Goal: Task Accomplishment & Management: Manage account settings

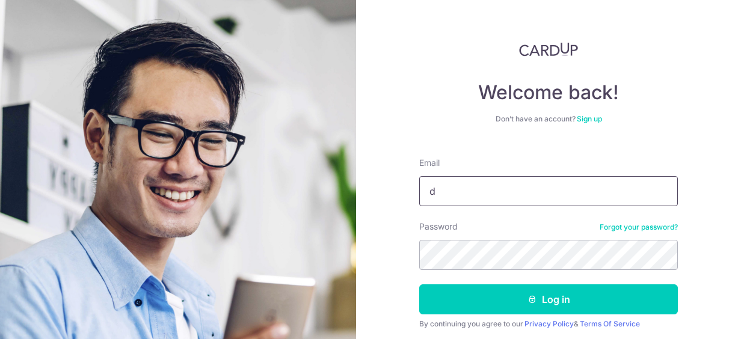
type input "[EMAIL_ADDRESS][DOMAIN_NAME]"
click at [419, 284] on button "Log in" at bounding box center [548, 299] width 259 height 30
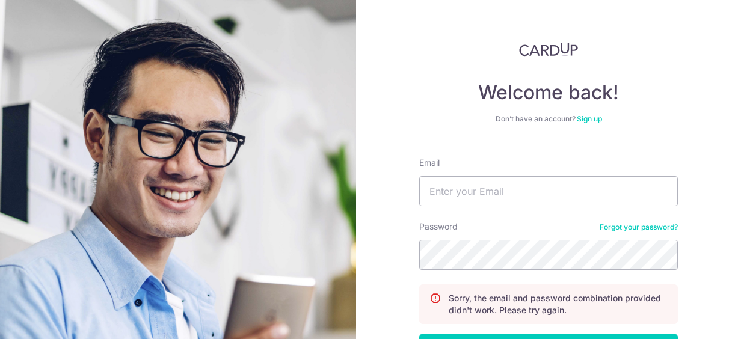
scroll to position [60, 0]
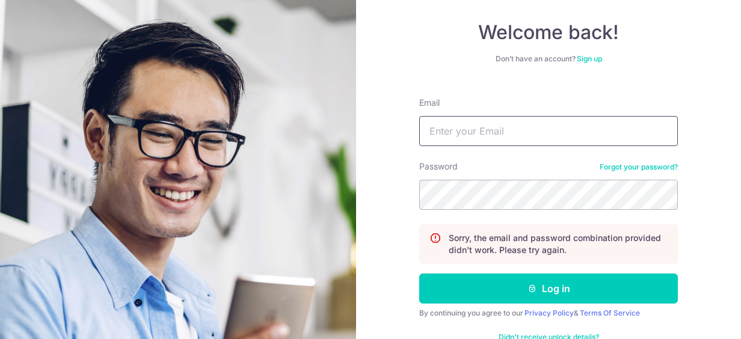
click at [492, 132] on input "Email" at bounding box center [548, 131] width 259 height 30
type input "[EMAIL_ADDRESS][DOMAIN_NAME]"
click at [419, 274] on button "Log in" at bounding box center [548, 289] width 259 height 30
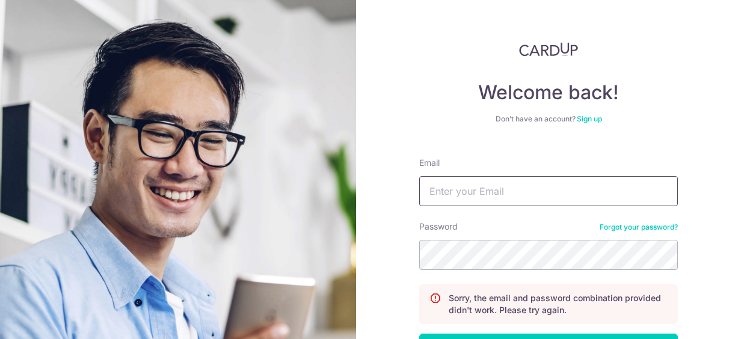
click at [438, 190] on input "Email" at bounding box center [548, 191] width 259 height 30
type input "[EMAIL_ADDRESS][DOMAIN_NAME]"
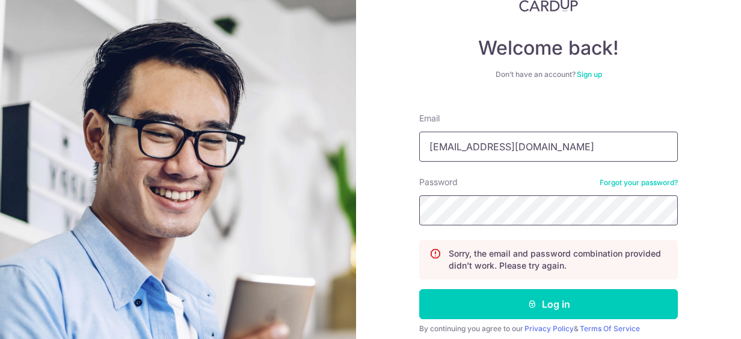
scroll to position [91, 0]
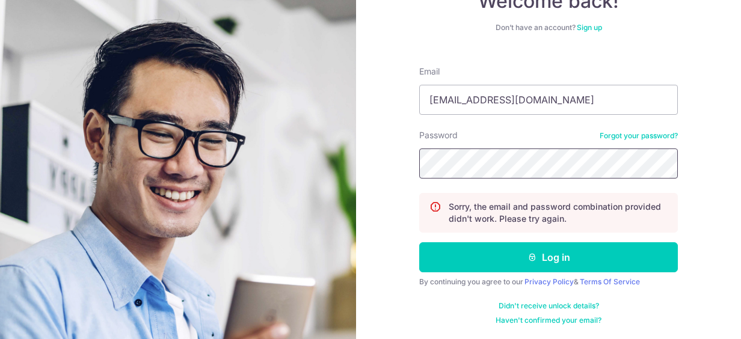
click at [419, 242] on button "Log in" at bounding box center [548, 257] width 259 height 30
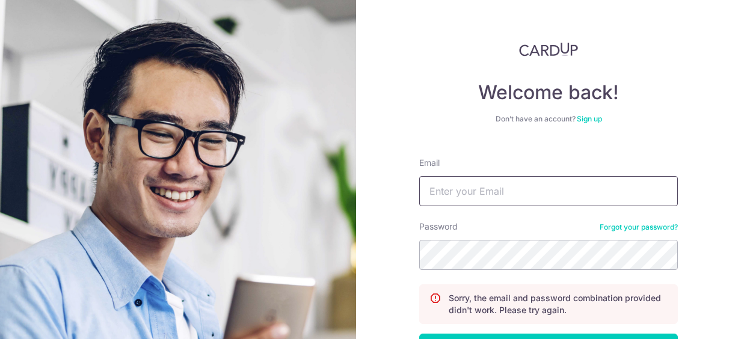
click at [475, 197] on input "Email" at bounding box center [548, 191] width 259 height 30
type input "[EMAIL_ADDRESS][DOMAIN_NAME]"
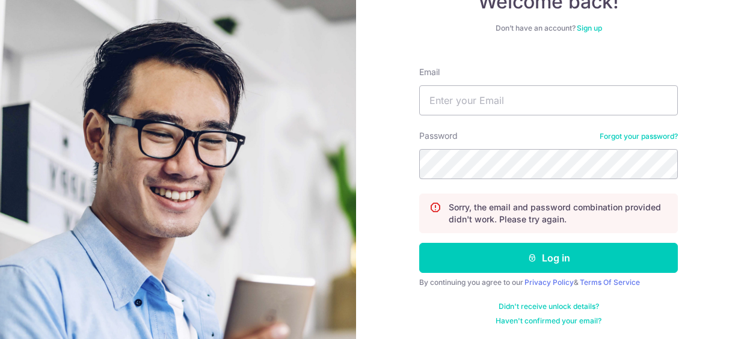
scroll to position [91, 0]
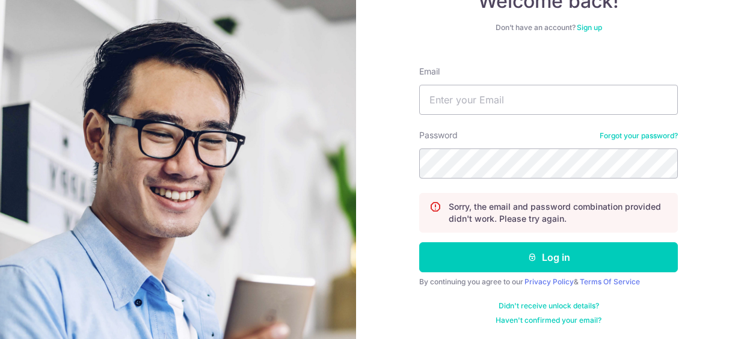
click at [696, 246] on div "Welcome back! Don’t have an account? Sign up Email Password Forgot your passwor…" at bounding box center [548, 169] width 385 height 339
click at [425, 293] on form "Email Password Forgot your password? Sorry, the email and password combination …" at bounding box center [548, 191] width 259 height 269
click at [704, 252] on div "Welcome back! Don’t have an account? Sign up Email Password Forgot your passwor…" at bounding box center [548, 169] width 385 height 339
click at [612, 129] on form "Email Password Forgot your password? Sorry, the email and password combination …" at bounding box center [548, 191] width 259 height 269
click at [604, 140] on link "Forgot your password?" at bounding box center [639, 136] width 78 height 10
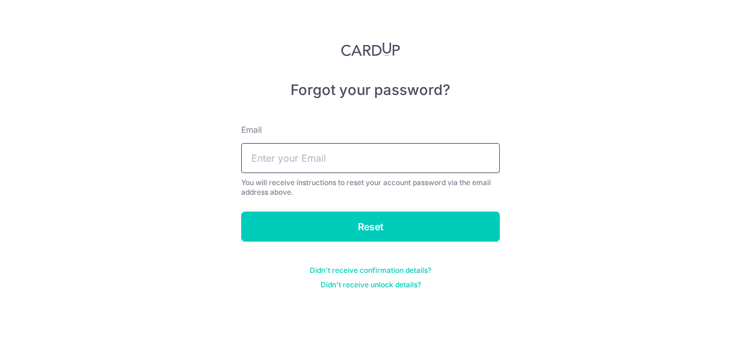
click at [295, 155] on input "text" at bounding box center [370, 158] width 259 height 30
type input "[EMAIL_ADDRESS][DOMAIN_NAME]"
click at [389, 215] on input "Reset" at bounding box center [370, 227] width 259 height 30
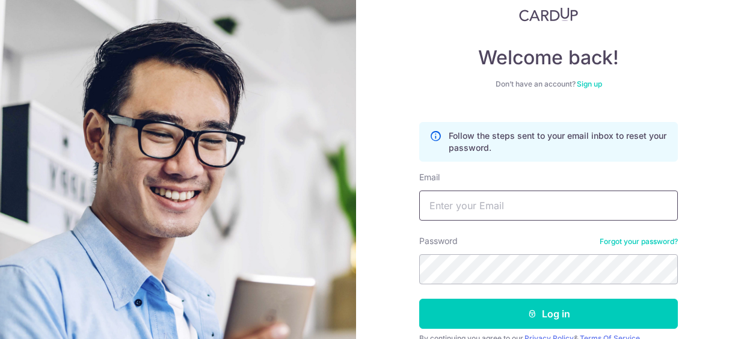
scroll to position [60, 0]
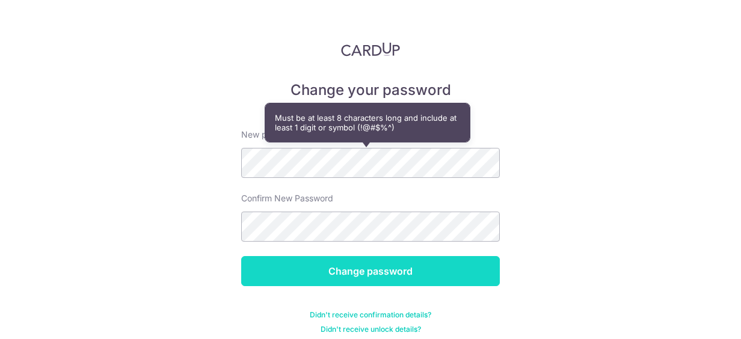
click at [418, 266] on input "Change password" at bounding box center [370, 271] width 259 height 30
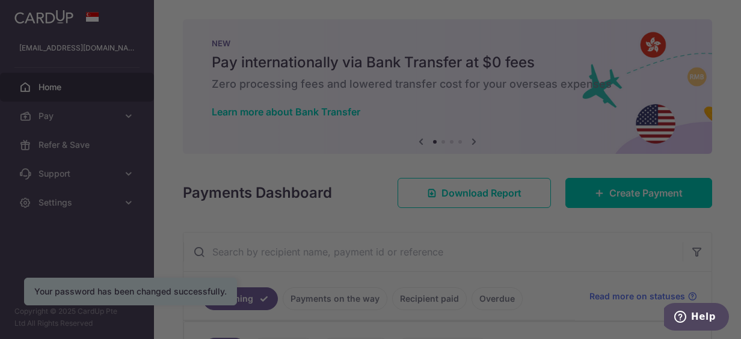
click at [568, 74] on div at bounding box center [374, 171] width 748 height 343
click at [718, 262] on div at bounding box center [374, 171] width 748 height 343
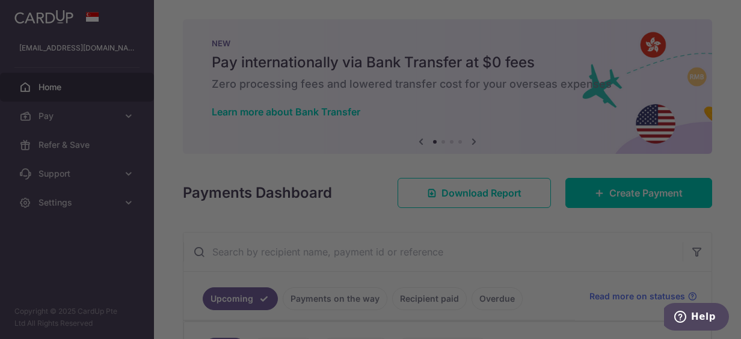
click at [53, 88] on div at bounding box center [374, 171] width 748 height 343
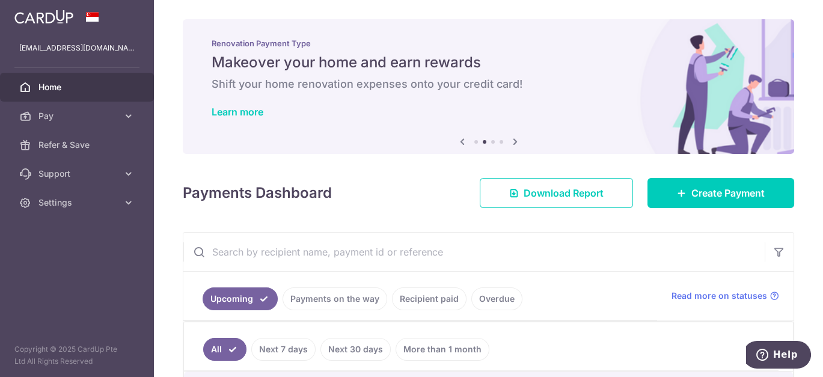
scroll to position [200, 0]
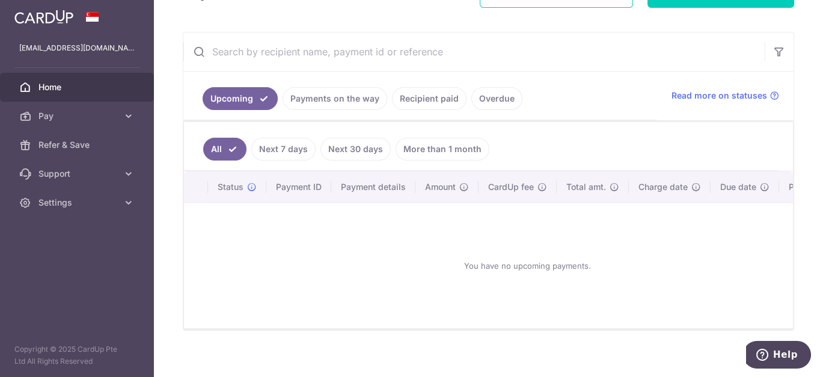
click at [378, 257] on div "You have no upcoming payments." at bounding box center [527, 266] width 658 height 106
click at [357, 147] on link "Next 30 days" at bounding box center [356, 149] width 70 height 23
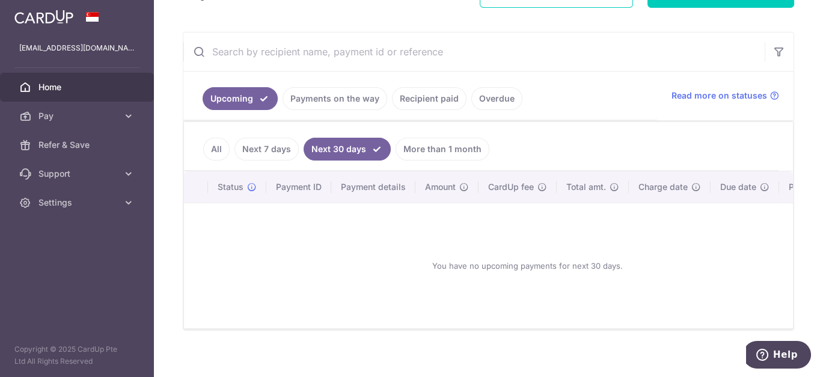
click at [253, 149] on link "Next 7 days" at bounding box center [267, 149] width 64 height 23
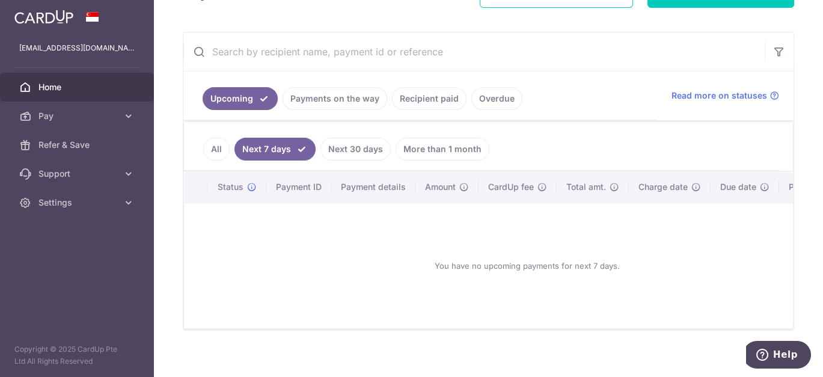
click at [337, 98] on link "Payments on the way" at bounding box center [335, 98] width 105 height 23
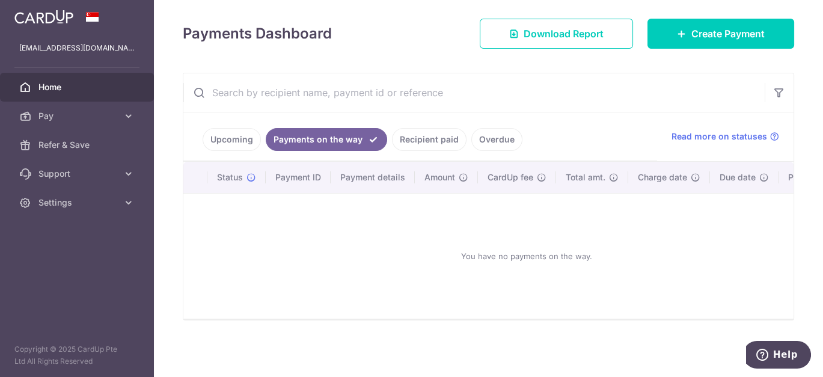
click at [426, 129] on link "Recipient paid" at bounding box center [429, 139] width 75 height 23
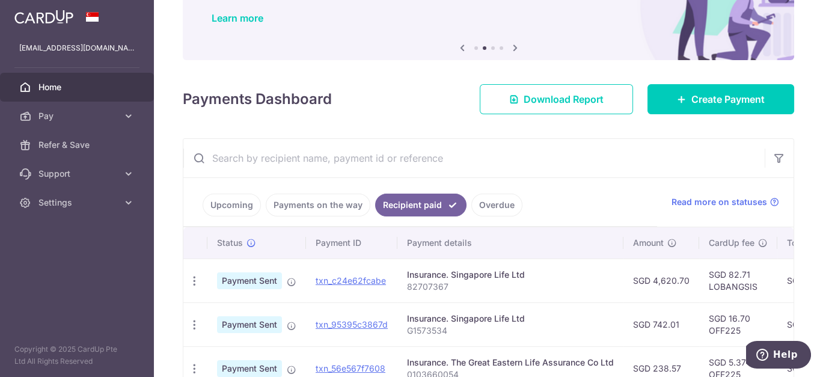
scroll to position [170, 0]
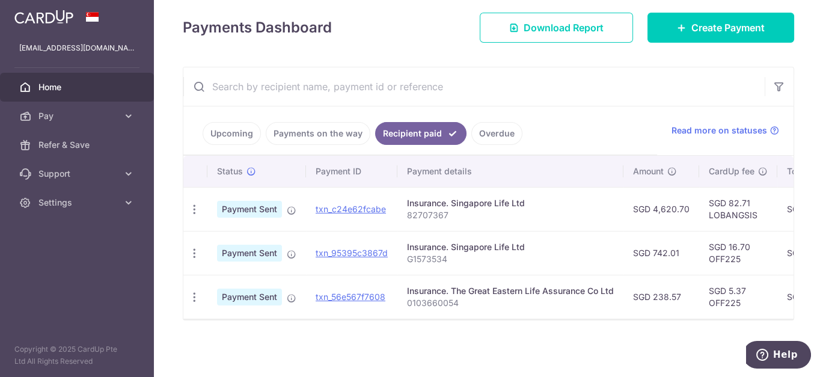
click at [740, 241] on div "× Pause Schedule Pause all future payments in this series Pause just this one p…" at bounding box center [488, 188] width 669 height 377
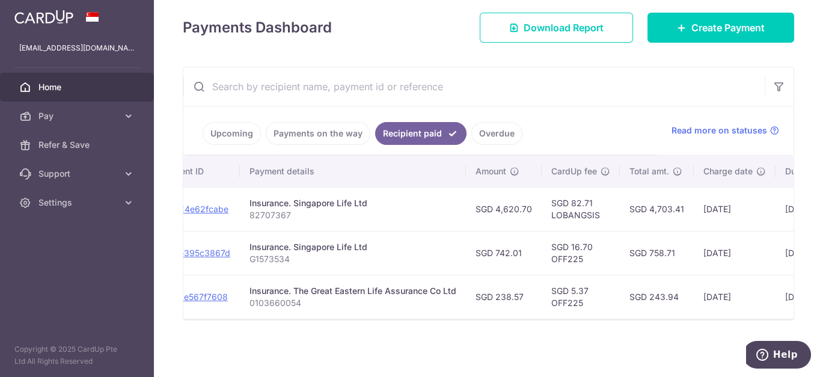
scroll to position [0, 179]
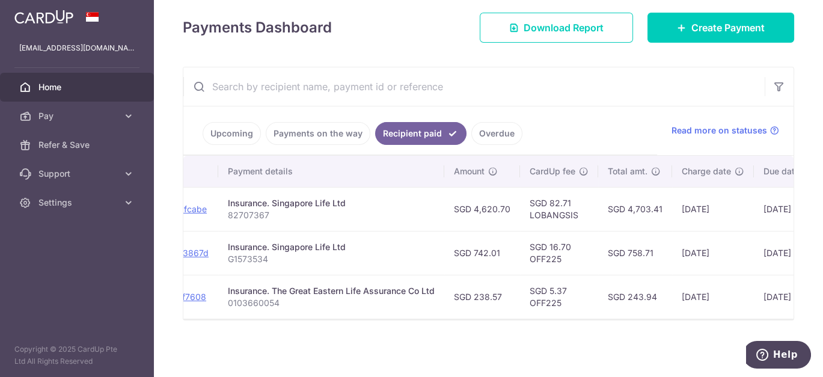
click at [740, 328] on div "× Pause Schedule Pause all future payments in this series Pause just this one p…" at bounding box center [488, 188] width 669 height 377
click at [507, 335] on div "× Pause Schedule Pause all future payments in this series Pause just this one p…" at bounding box center [488, 188] width 669 height 377
click at [740, 151] on div "× Pause Schedule Pause all future payments in this series Pause just this one p…" at bounding box center [488, 188] width 669 height 377
click at [432, 339] on div "× Pause Schedule Pause all future payments in this series Pause just this one p…" at bounding box center [488, 188] width 669 height 377
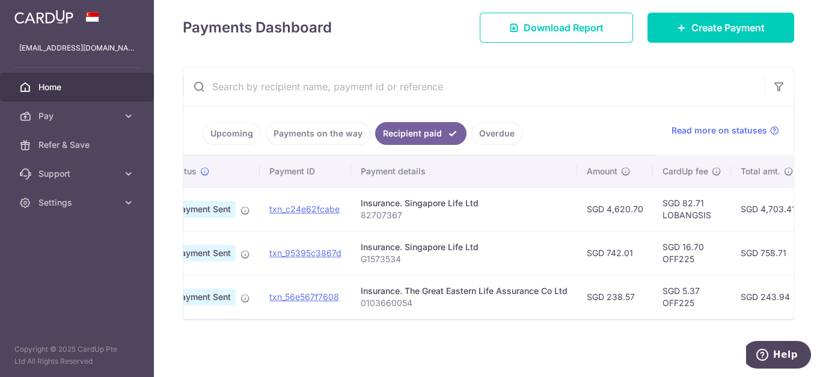
scroll to position [0, 1]
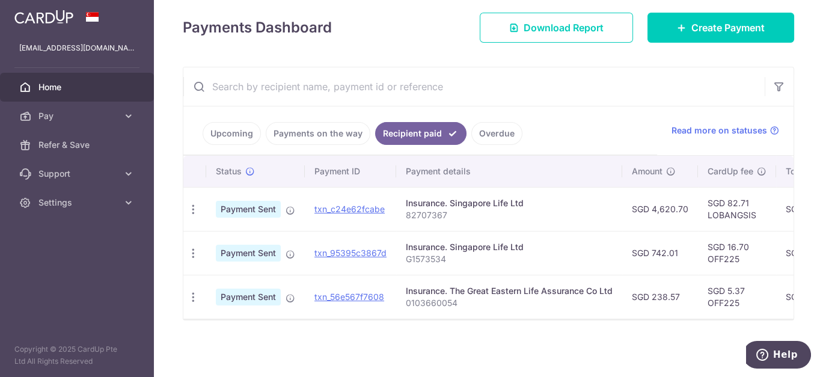
click at [740, 316] on div "× Pause Schedule Pause all future payments in this series Pause just this one p…" at bounding box center [488, 188] width 669 height 377
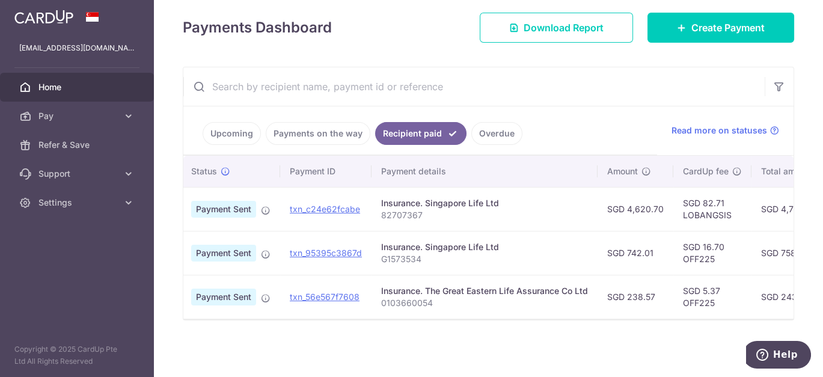
scroll to position [0, 0]
